Goal: Check status: Check status

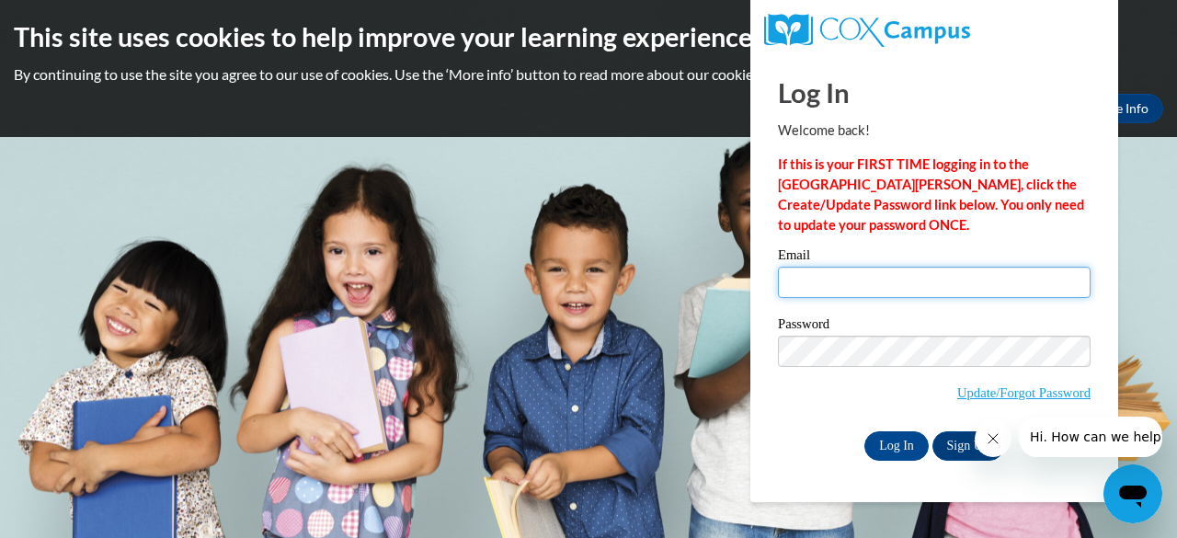
click at [799, 280] on input "Email" at bounding box center [934, 282] width 313 height 31
type input "oswaldoc@mrcshomeschoolmusicacademy.com"
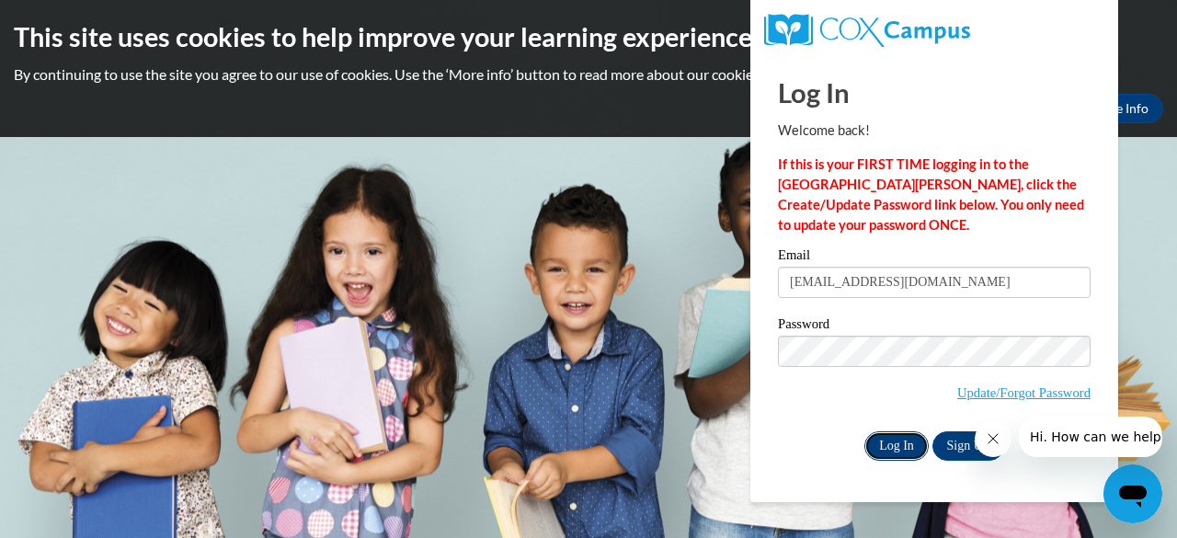
click at [891, 444] on input "Log In" at bounding box center [897, 445] width 64 height 29
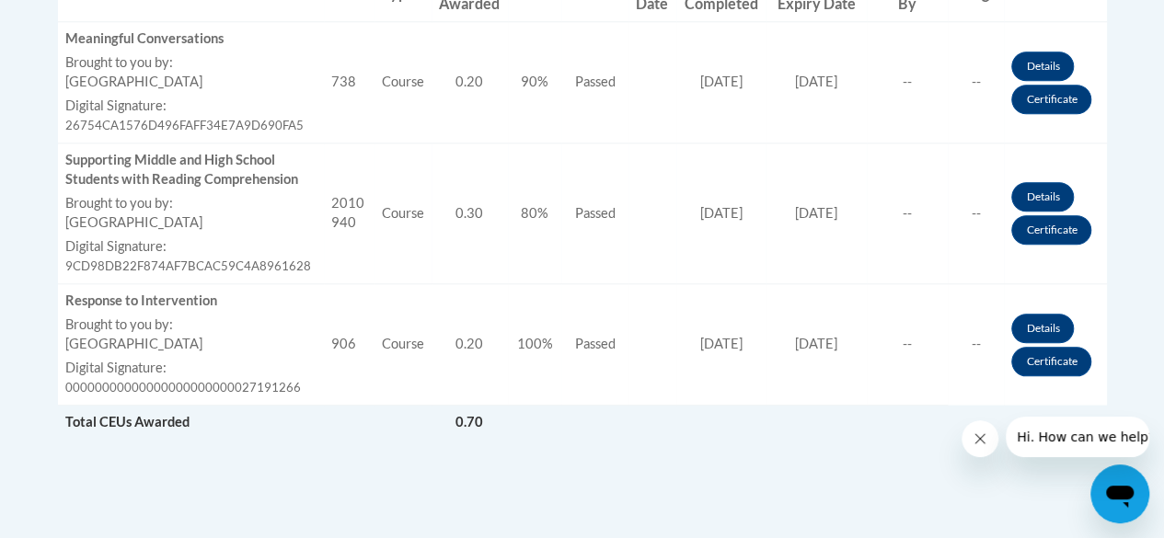
scroll to position [736, 0]
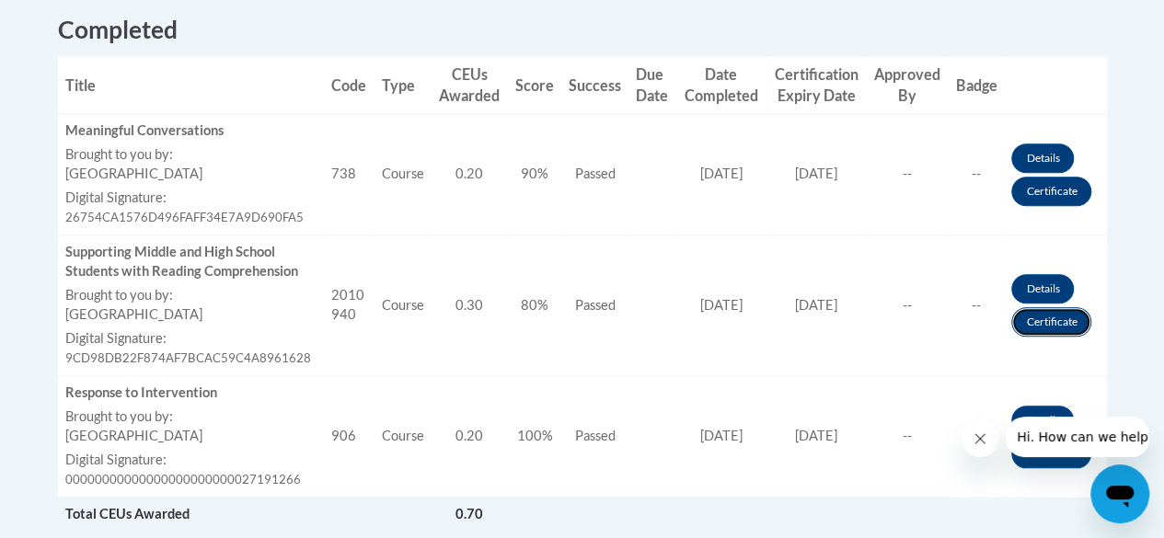
click at [1073, 326] on link "Certificate" at bounding box center [1051, 321] width 80 height 29
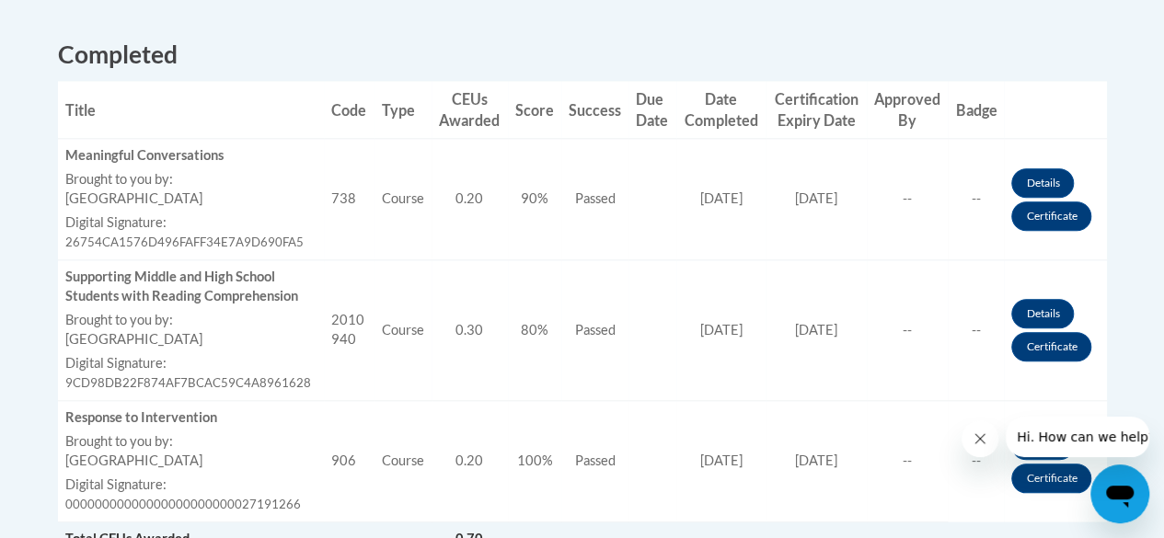
scroll to position [736, 0]
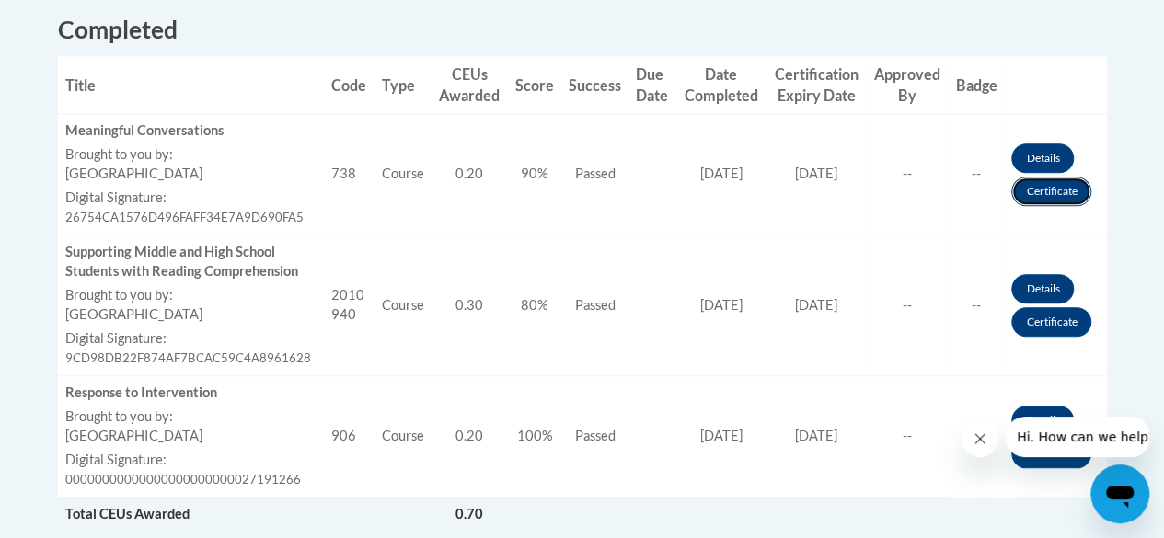
click at [1037, 189] on link "Certificate" at bounding box center [1051, 191] width 80 height 29
